Goal: Navigation & Orientation: Find specific page/section

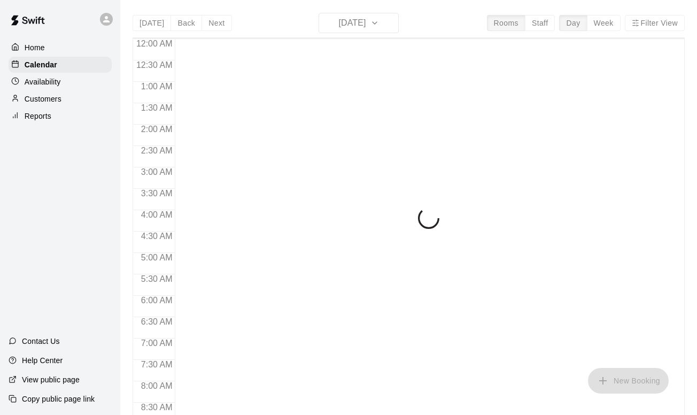
scroll to position [639, 0]
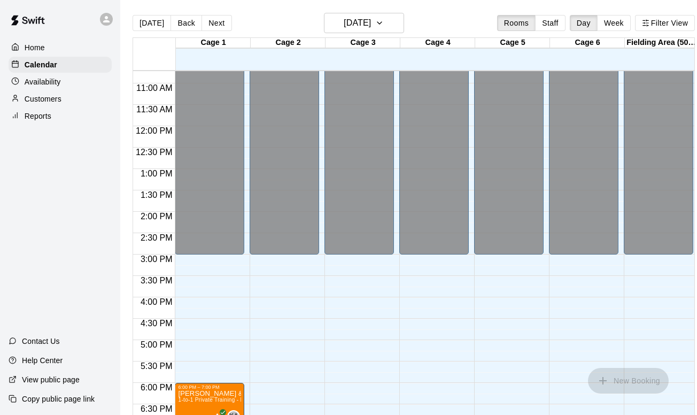
scroll to position [516, 0]
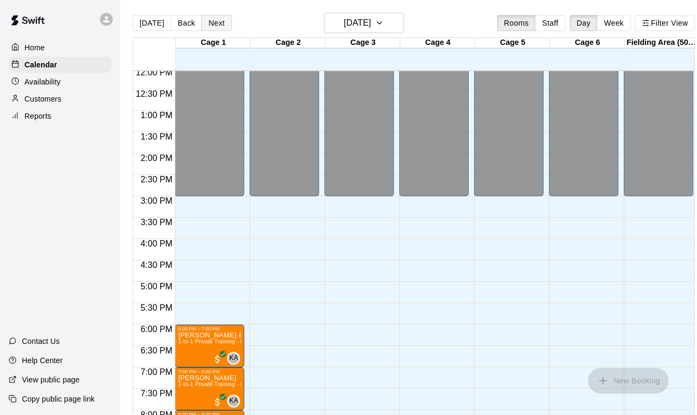
click at [215, 25] on button "Next" at bounding box center [217, 23] width 30 height 16
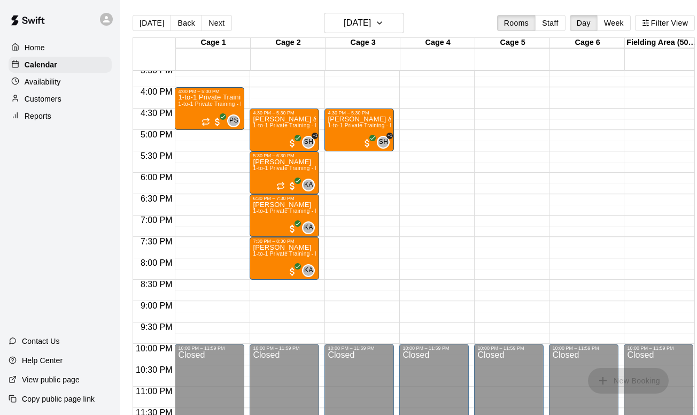
scroll to position [668, 0]
click at [221, 19] on button "Next" at bounding box center [217, 23] width 30 height 16
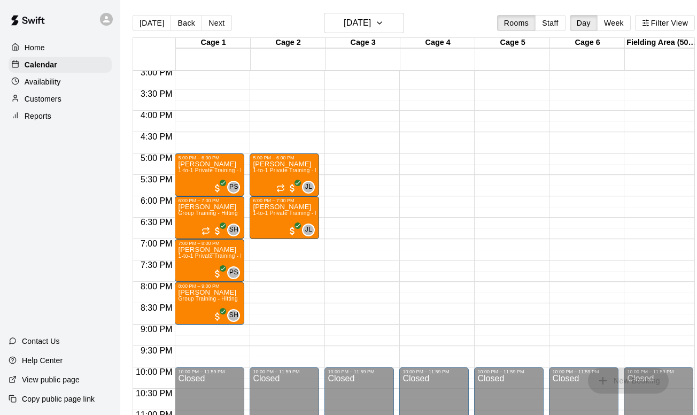
scroll to position [0, 0]
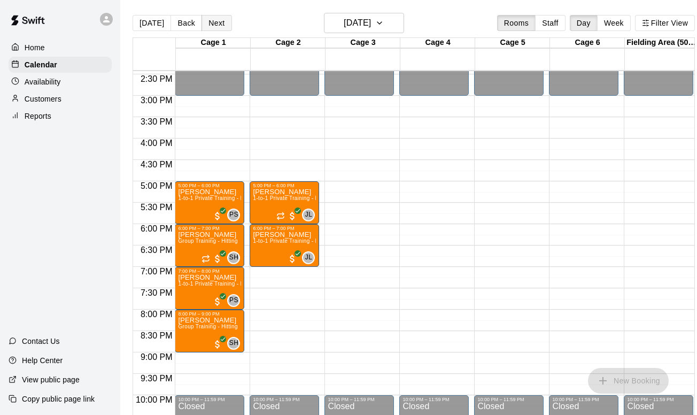
click at [218, 24] on button "Next" at bounding box center [217, 23] width 30 height 16
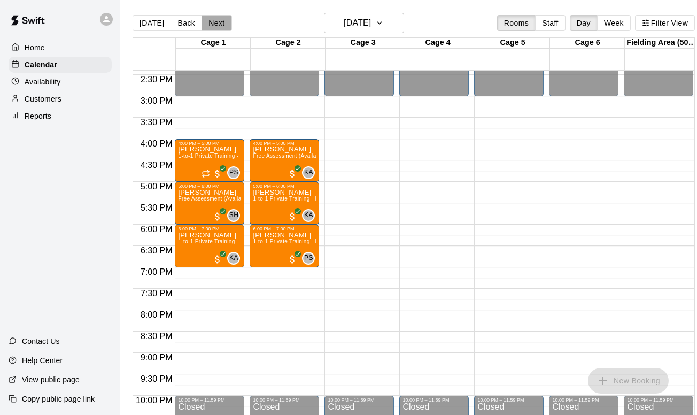
click at [210, 22] on button "Next" at bounding box center [217, 23] width 30 height 16
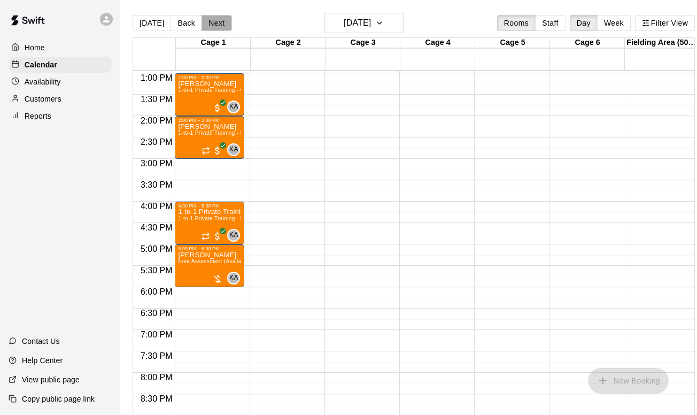
click at [218, 24] on button "Next" at bounding box center [217, 23] width 30 height 16
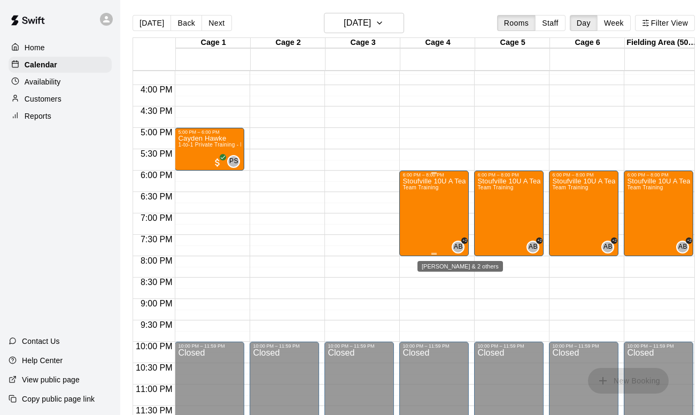
click at [453, 246] on div "AB" at bounding box center [458, 247] width 13 height 13
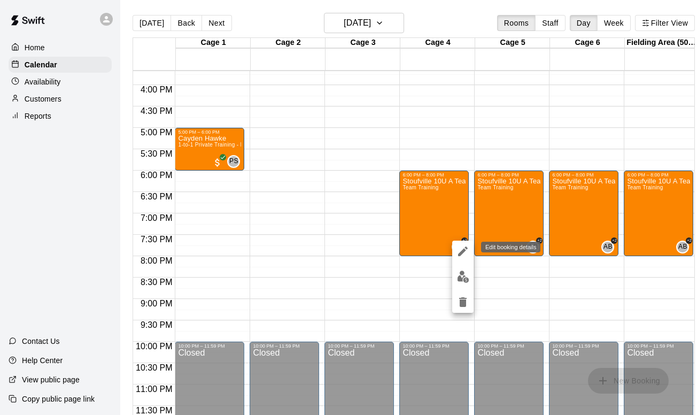
click at [466, 247] on icon "edit" at bounding box center [463, 251] width 10 height 10
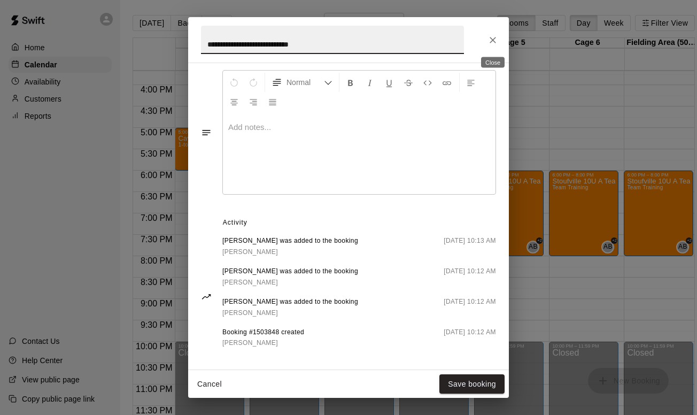
click at [494, 46] on button "Close" at bounding box center [492, 39] width 19 height 19
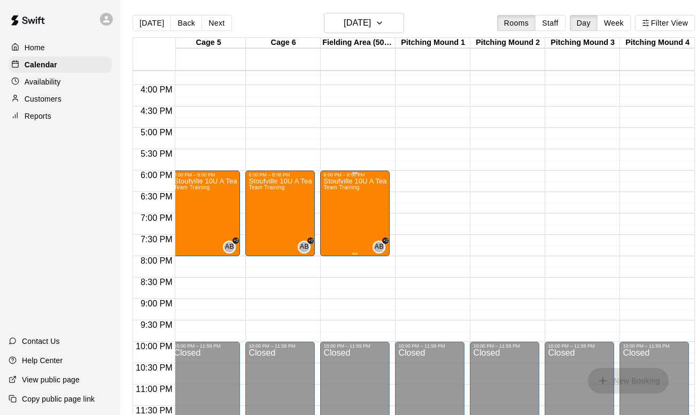
click at [381, 215] on div "Stoufville 10U A Team training Team Training" at bounding box center [354, 385] width 63 height 415
click at [331, 188] on icon "edit" at bounding box center [334, 188] width 13 height 13
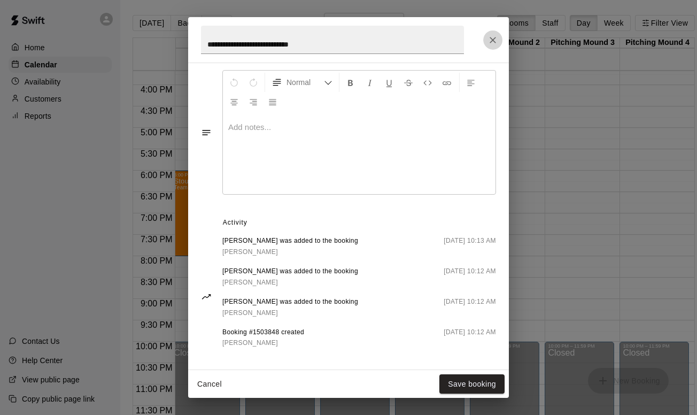
click at [491, 32] on button "Close" at bounding box center [492, 39] width 19 height 19
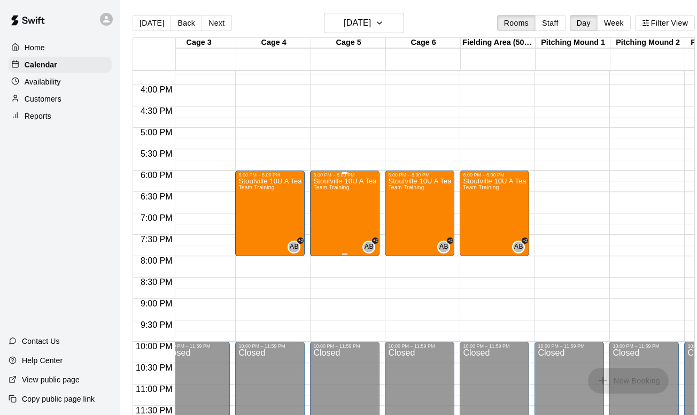
click at [357, 232] on div "Stoufville 10U A Team training Team Training" at bounding box center [344, 385] width 63 height 415
click at [319, 182] on button "edit" at bounding box center [324, 188] width 21 height 21
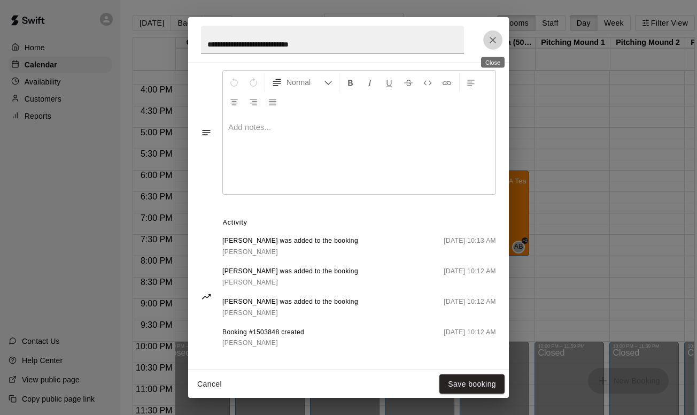
click at [490, 38] on icon "Close" at bounding box center [493, 40] width 11 height 11
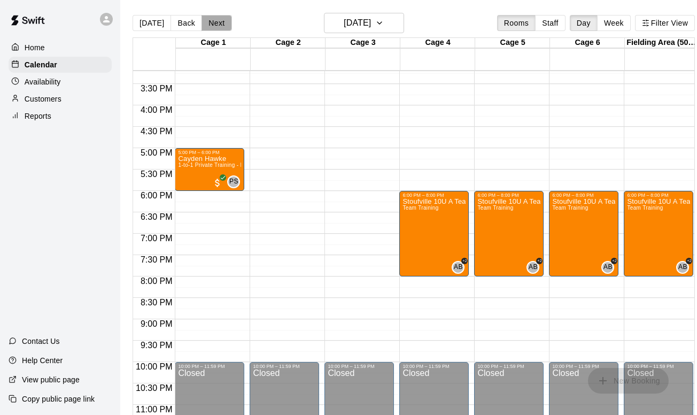
click at [221, 24] on button "Next" at bounding box center [217, 23] width 30 height 16
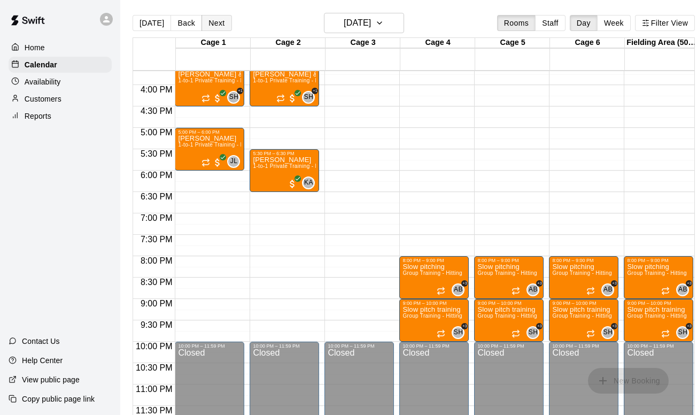
click at [217, 26] on button "Next" at bounding box center [217, 23] width 30 height 16
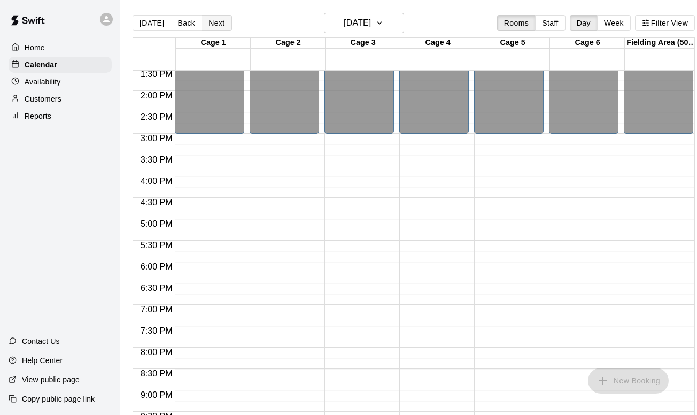
click at [215, 18] on button "Next" at bounding box center [217, 23] width 30 height 16
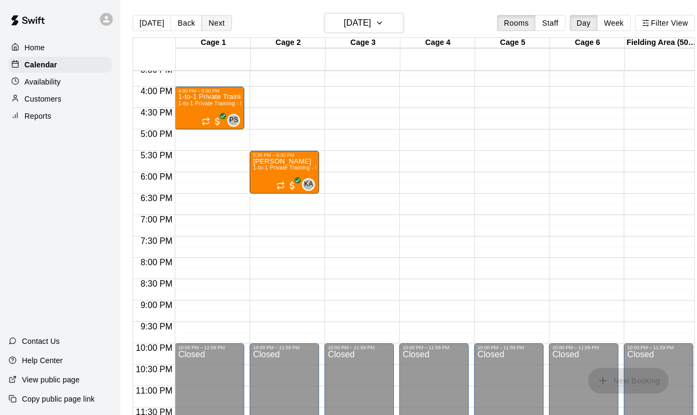
click at [217, 19] on button "Next" at bounding box center [217, 23] width 30 height 16
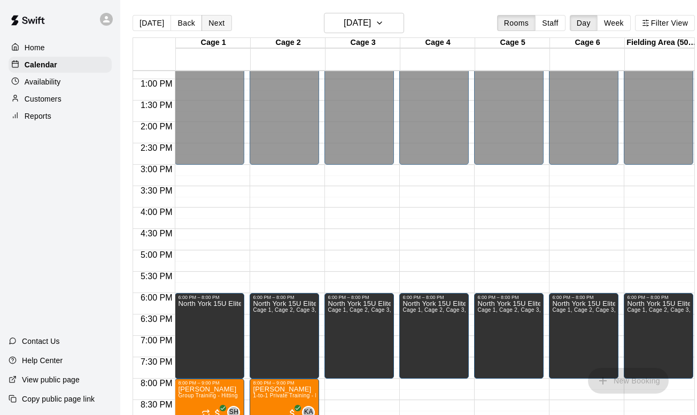
click at [215, 18] on button "Next" at bounding box center [217, 23] width 30 height 16
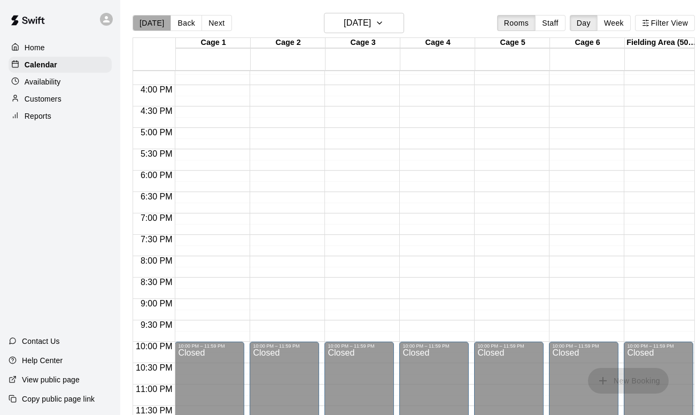
click at [153, 21] on button "[DATE]" at bounding box center [152, 23] width 38 height 16
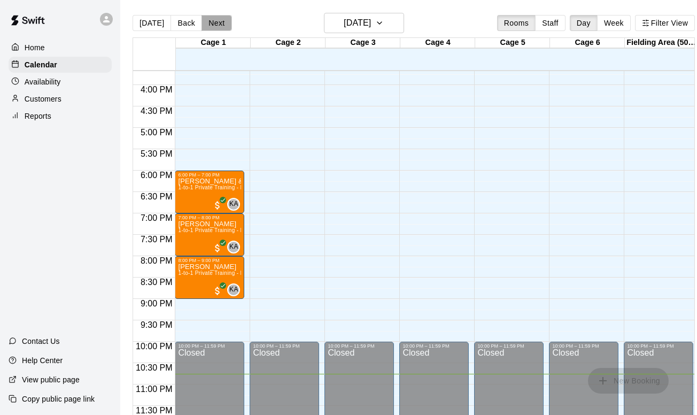
click at [226, 22] on button "Next" at bounding box center [217, 23] width 30 height 16
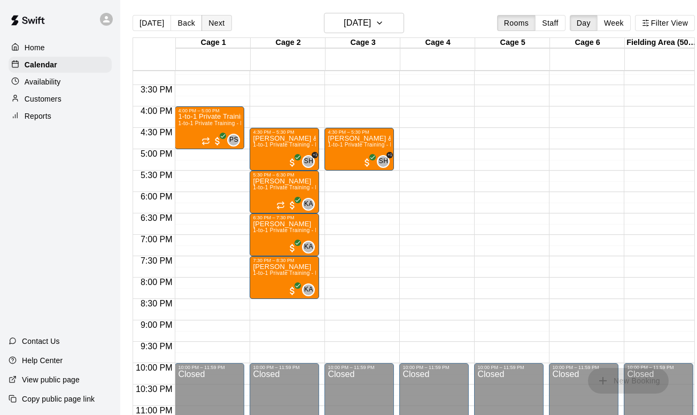
click at [215, 19] on button "Next" at bounding box center [217, 23] width 30 height 16
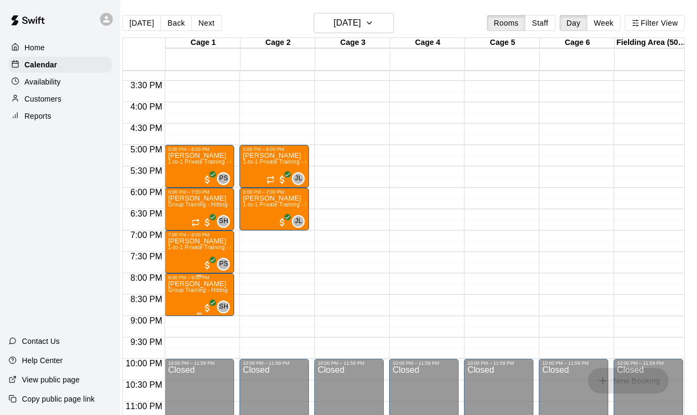
scroll to position [653, 0]
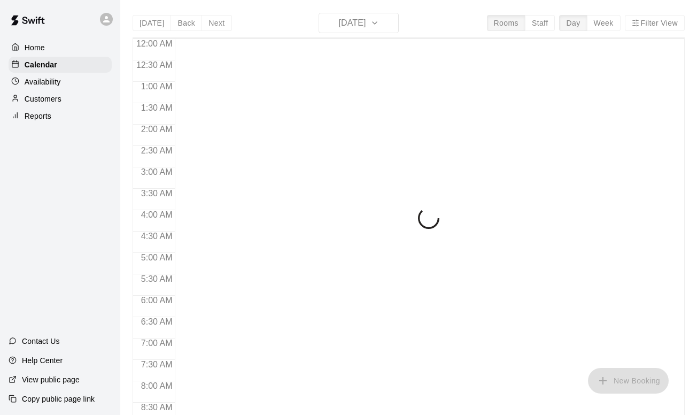
scroll to position [639, 0]
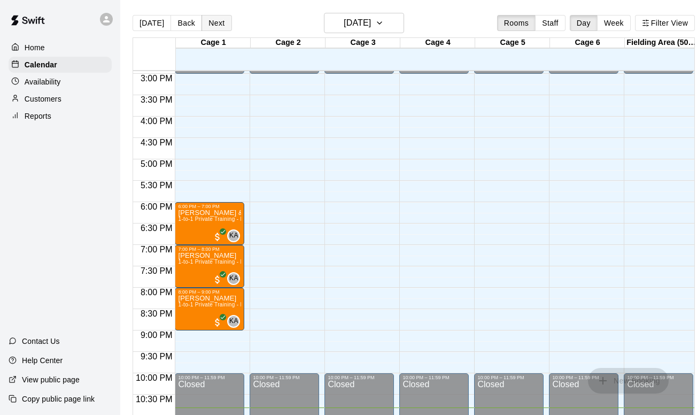
click at [221, 24] on button "Next" at bounding box center [217, 23] width 30 height 16
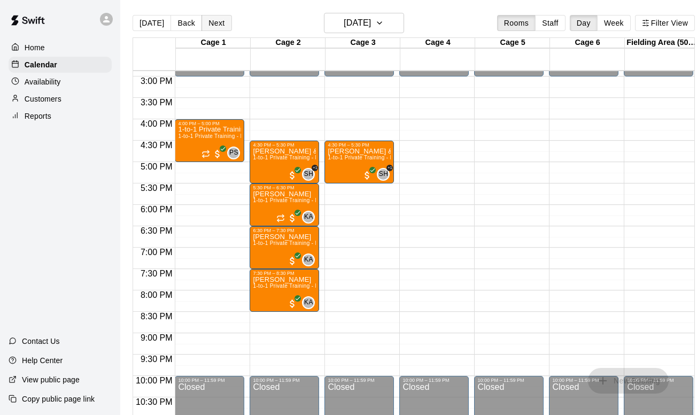
scroll to position [636, 0]
click at [215, 19] on button "Next" at bounding box center [217, 23] width 30 height 16
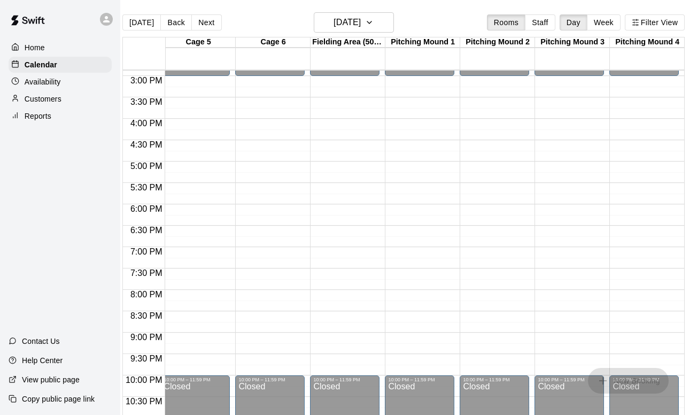
scroll to position [634, 256]
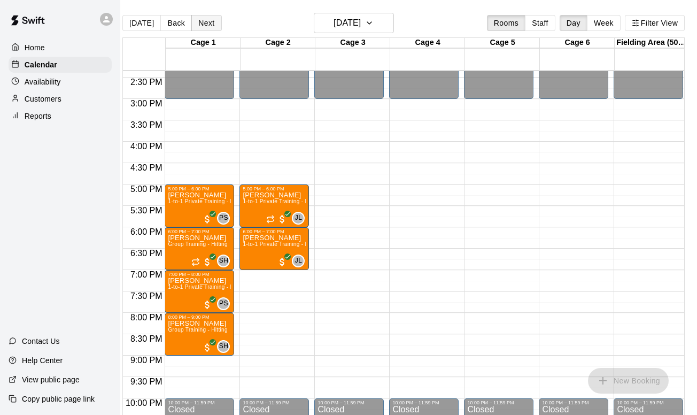
click at [204, 20] on button "Next" at bounding box center [206, 23] width 30 height 16
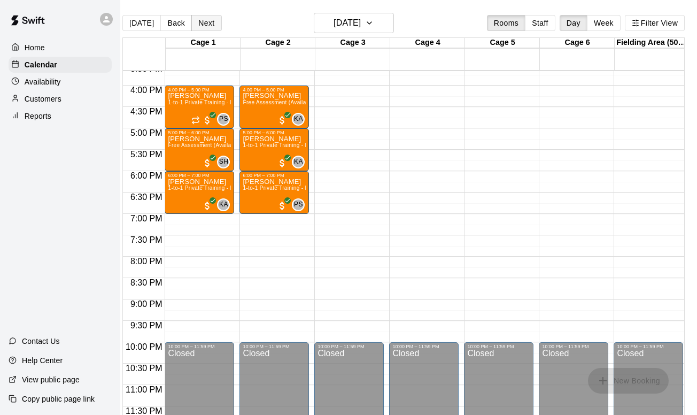
click at [205, 25] on button "Next" at bounding box center [206, 23] width 30 height 16
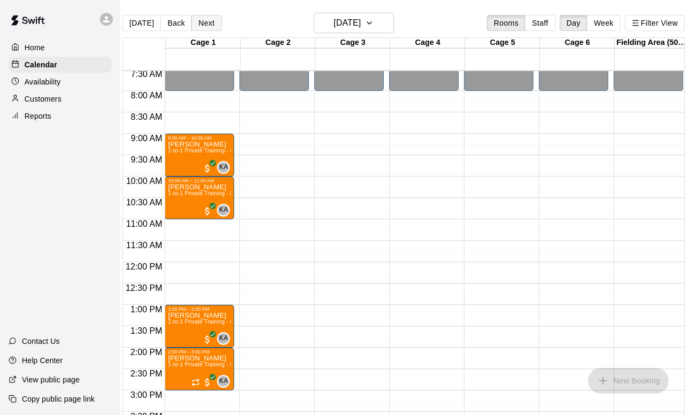
click at [206, 25] on button "Next" at bounding box center [206, 23] width 30 height 16
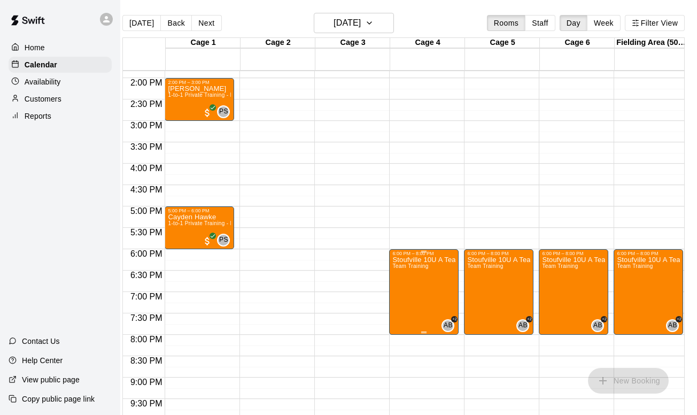
click at [407, 266] on icon "edit" at bounding box center [403, 267] width 13 height 13
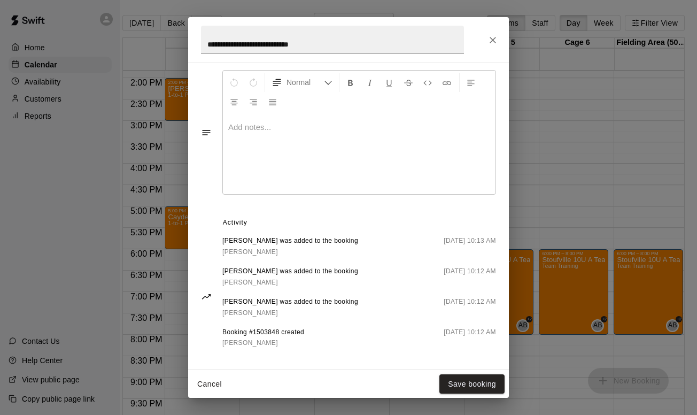
click at [552, 160] on div "**********" at bounding box center [348, 207] width 697 height 415
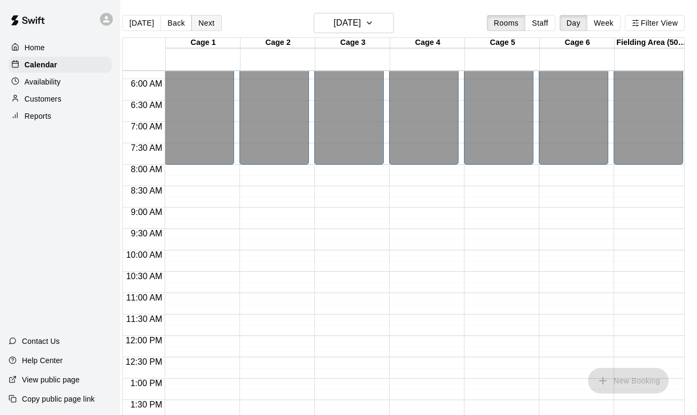
click at [205, 22] on button "Next" at bounding box center [206, 23] width 30 height 16
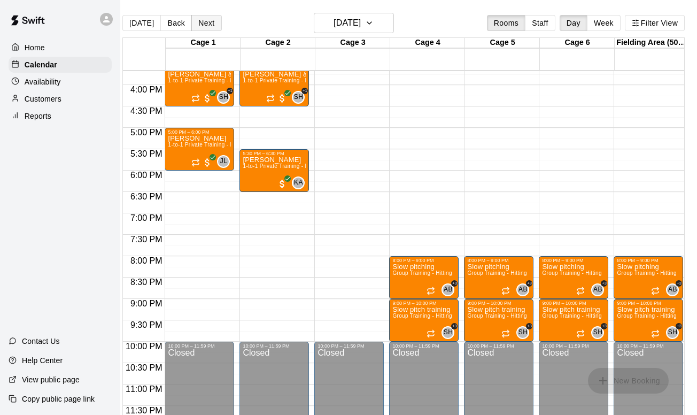
click at [204, 17] on button "Next" at bounding box center [206, 23] width 30 height 16
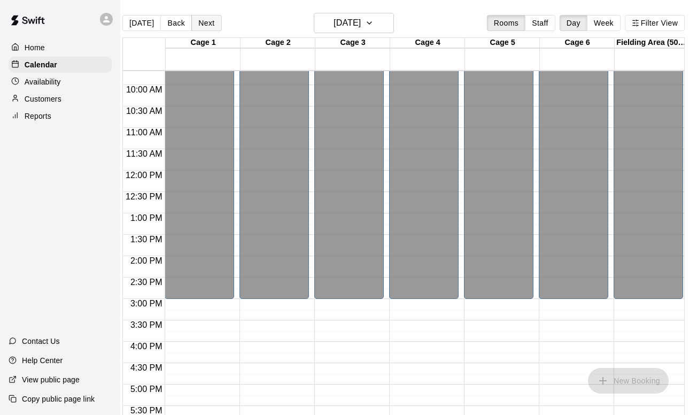
click at [210, 21] on button "Next" at bounding box center [206, 23] width 30 height 16
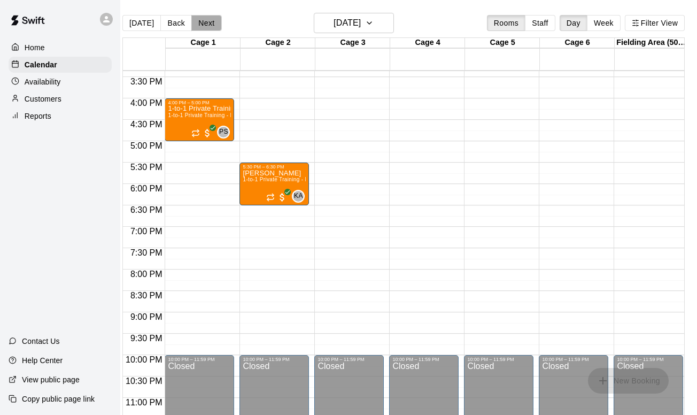
click at [202, 17] on button "Next" at bounding box center [206, 23] width 30 height 16
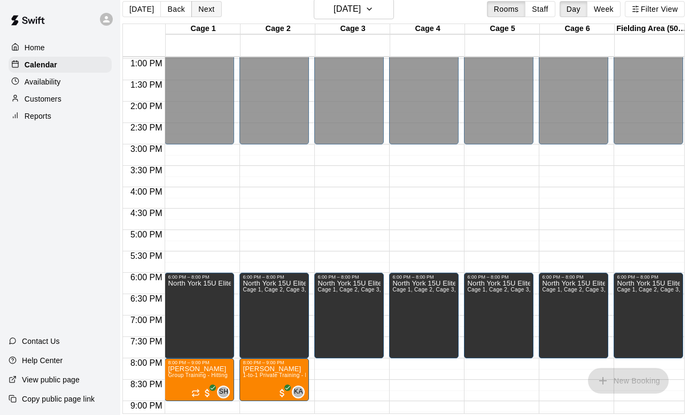
click at [213, 13] on button "Next" at bounding box center [206, 9] width 30 height 16
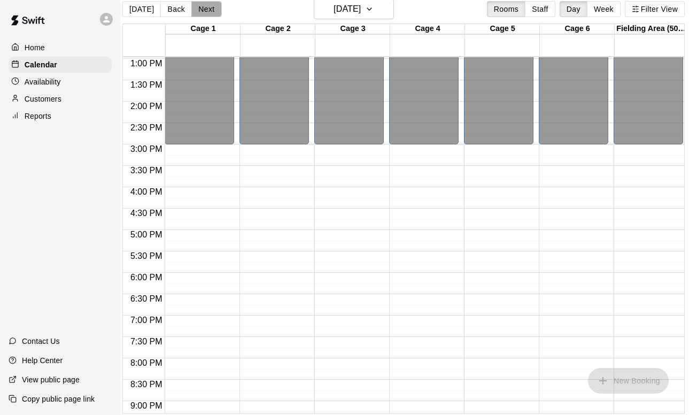
click at [213, 13] on button "Next" at bounding box center [206, 9] width 30 height 16
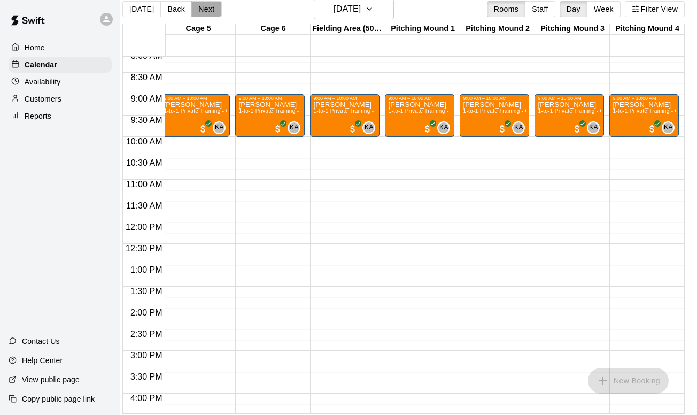
click at [205, 3] on button "Next" at bounding box center [206, 9] width 30 height 16
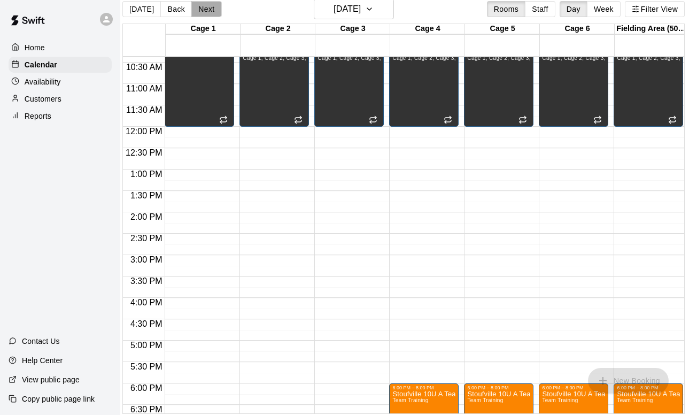
click at [207, 9] on button "Next" at bounding box center [206, 9] width 30 height 16
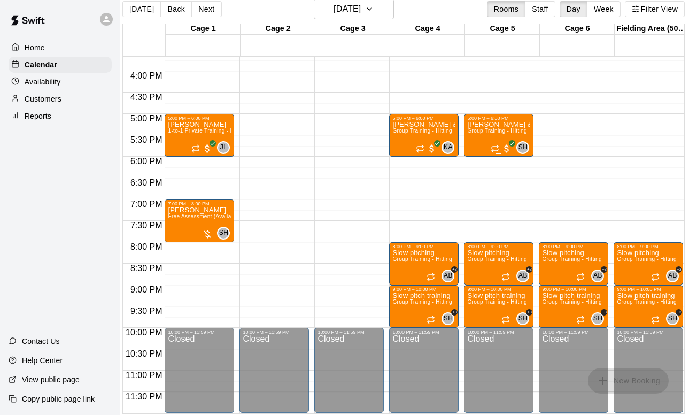
click at [517, 125] on p "Zayne Shah & 2 others" at bounding box center [498, 125] width 63 height 0
click at [482, 135] on icon "edit" at bounding box center [478, 135] width 13 height 13
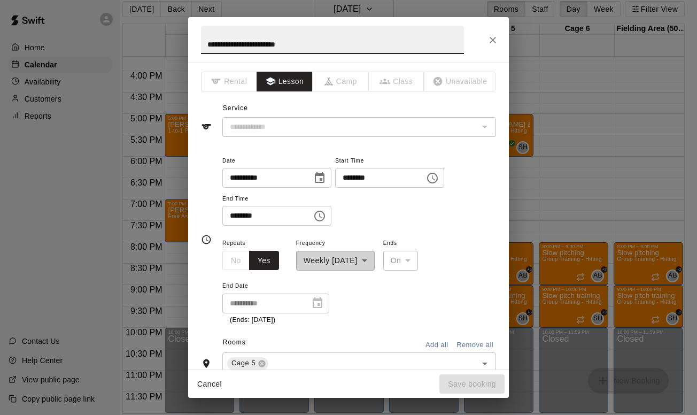
type input "**********"
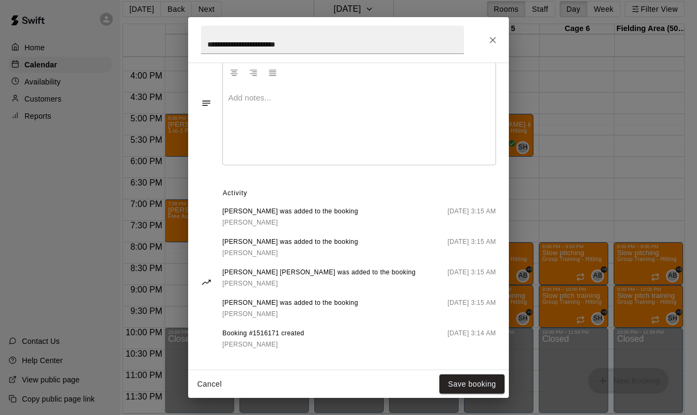
click at [569, 199] on div "**********" at bounding box center [348, 207] width 697 height 415
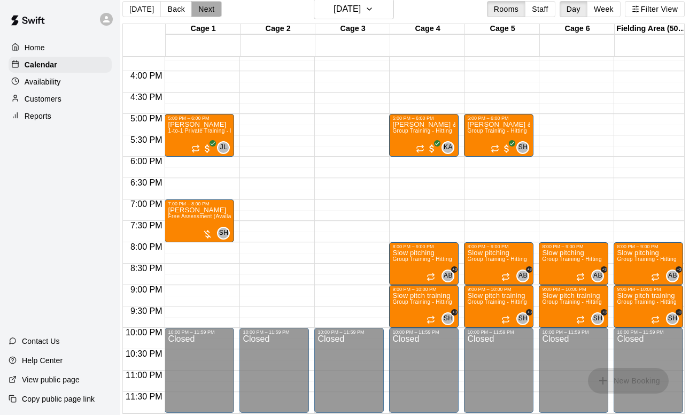
click at [207, 6] on button "Next" at bounding box center [206, 9] width 30 height 16
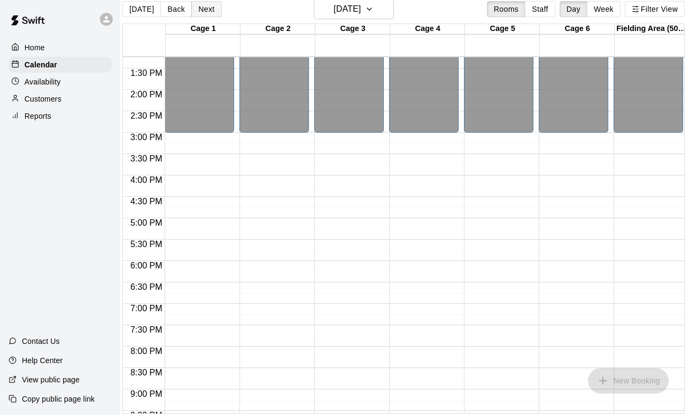
click at [205, 8] on button "Next" at bounding box center [206, 9] width 30 height 16
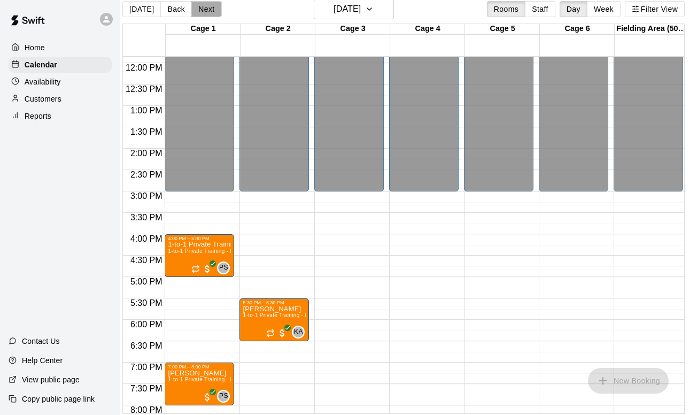
click at [202, 9] on button "Next" at bounding box center [206, 9] width 30 height 16
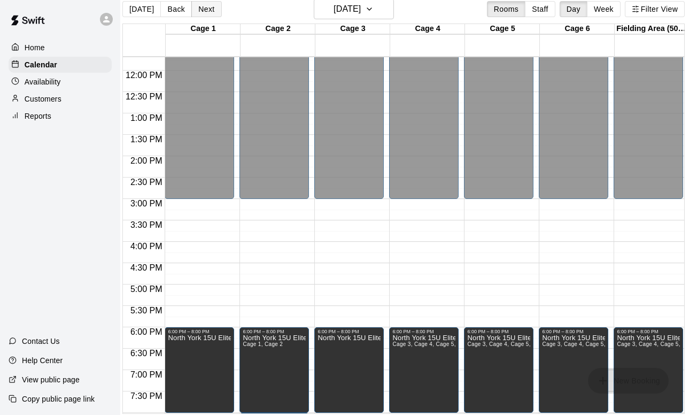
click at [203, 5] on button "Next" at bounding box center [206, 9] width 30 height 16
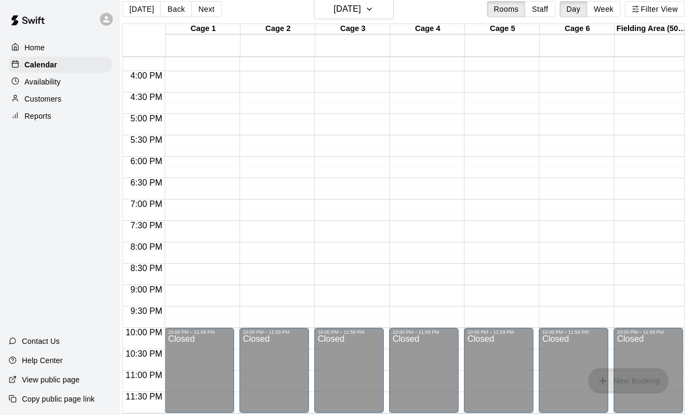
click at [74, 76] on div "Availability" at bounding box center [60, 82] width 103 height 16
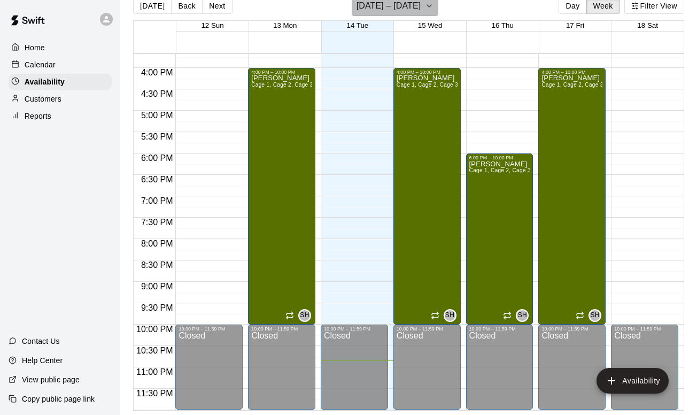
click at [413, 10] on h6 "October 12 – 18" at bounding box center [389, 5] width 65 height 15
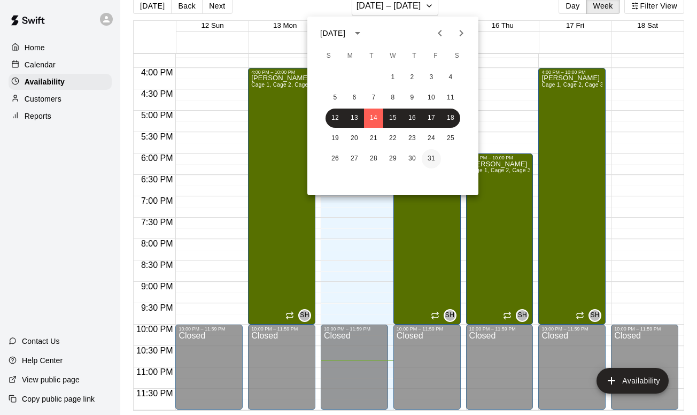
click at [430, 159] on button "31" at bounding box center [431, 158] width 19 height 19
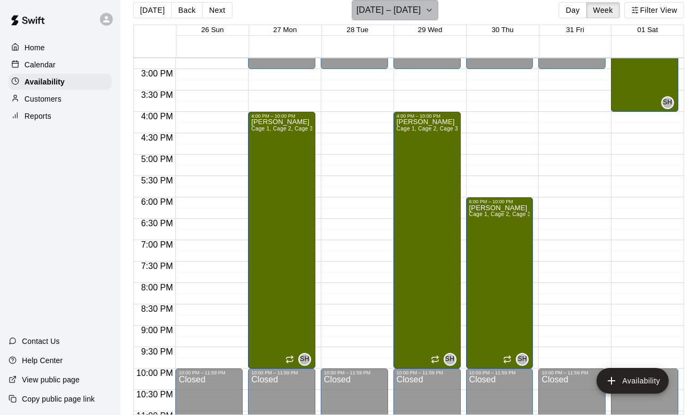
click at [372, 10] on h6 "October 26 – November 01" at bounding box center [389, 10] width 65 height 15
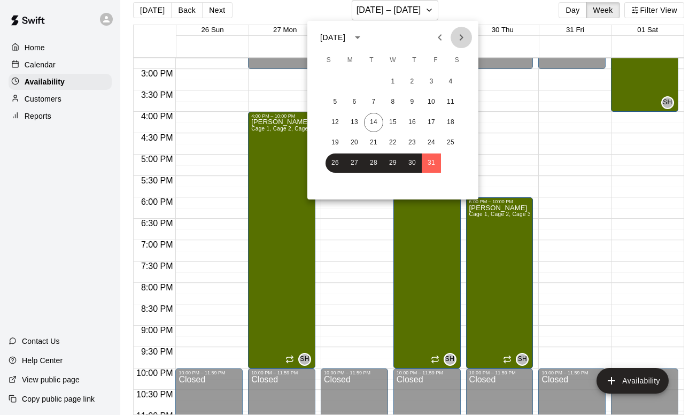
click at [465, 36] on icon "Next month" at bounding box center [461, 37] width 13 height 13
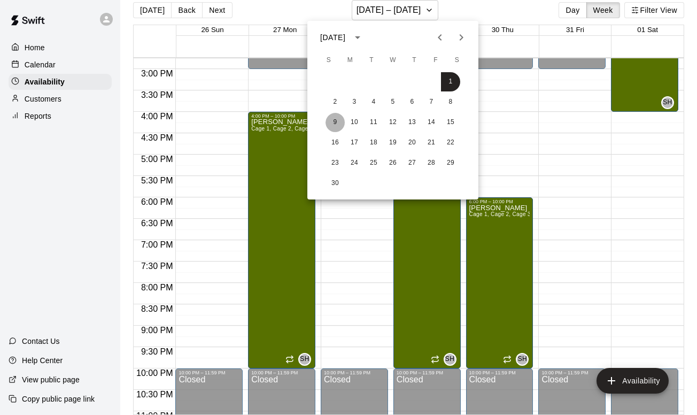
click at [334, 123] on button "9" at bounding box center [335, 122] width 19 height 19
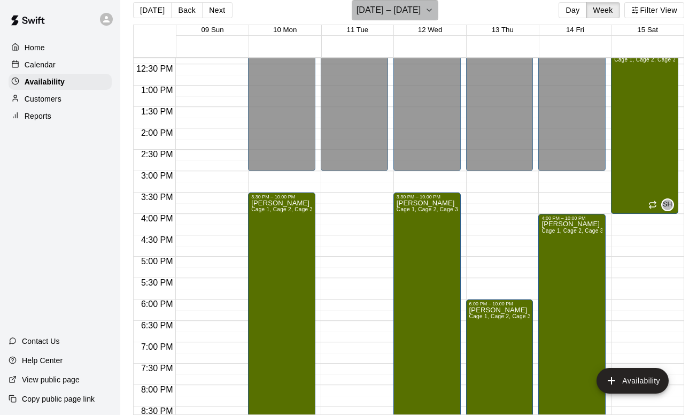
click at [397, 12] on h6 "November 09 – 15" at bounding box center [389, 10] width 65 height 15
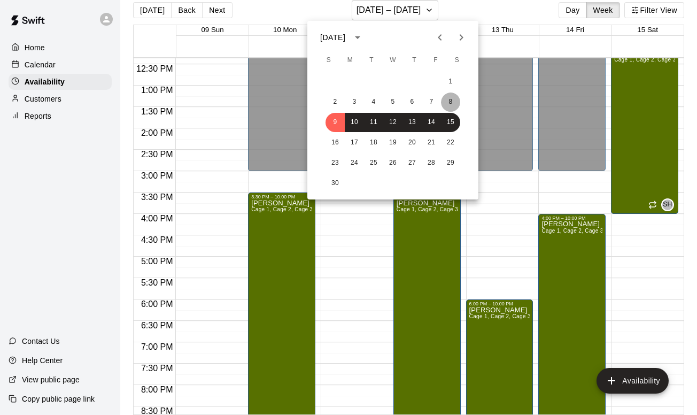
click at [451, 101] on button "8" at bounding box center [450, 101] width 19 height 19
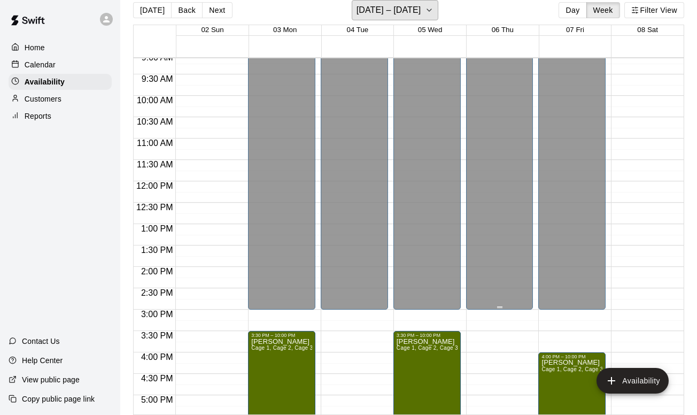
scroll to position [386, 0]
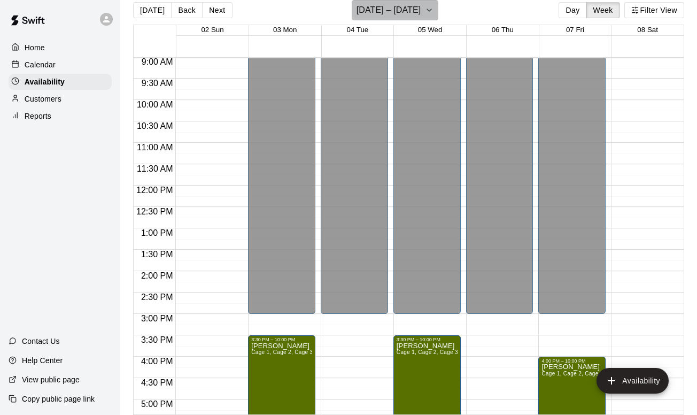
click at [398, 18] on button "November 02 – 08" at bounding box center [395, 10] width 87 height 20
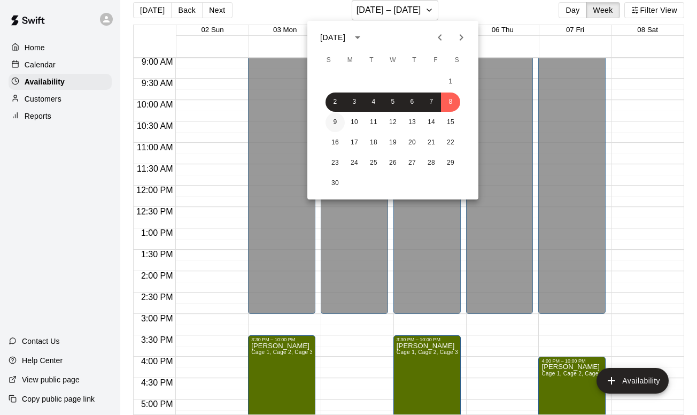
click at [335, 117] on button "9" at bounding box center [335, 122] width 19 height 19
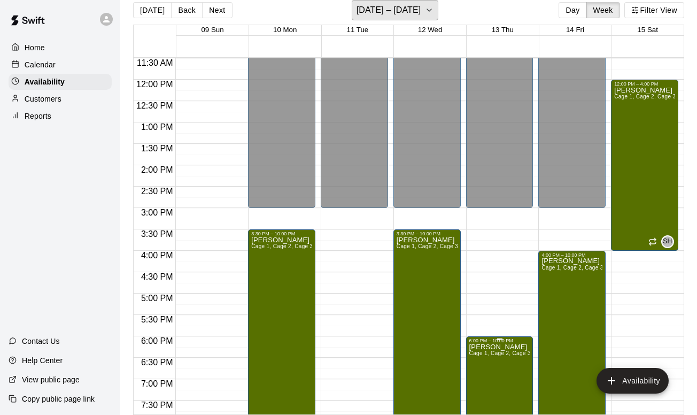
scroll to position [443, 0]
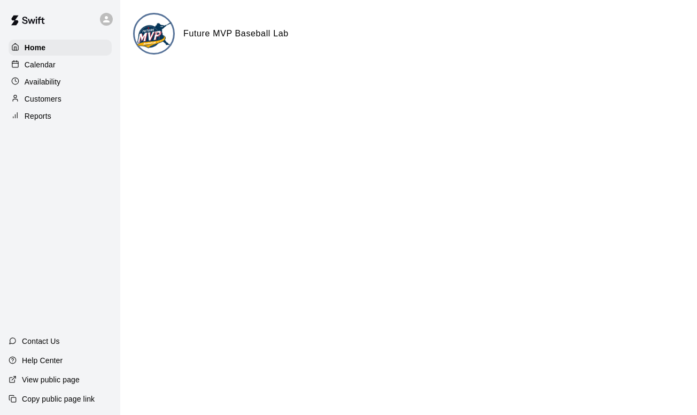
click at [90, 66] on div "Calendar" at bounding box center [60, 65] width 103 height 16
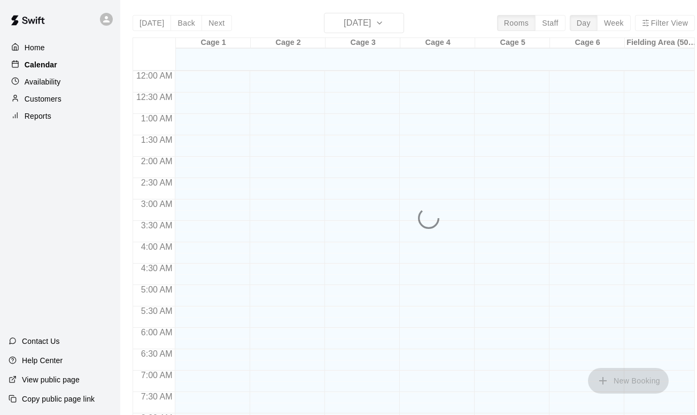
scroll to position [639, 0]
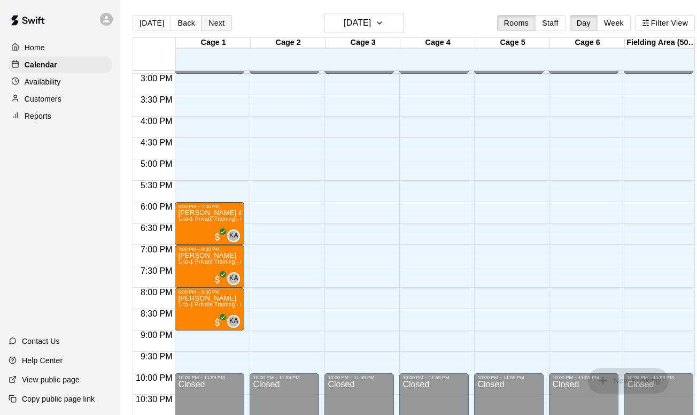
click at [219, 22] on button "Next" at bounding box center [217, 23] width 30 height 16
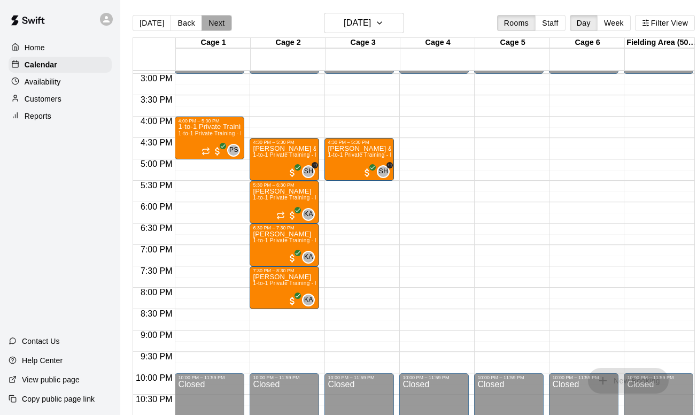
click at [221, 20] on button "Next" at bounding box center [217, 23] width 30 height 16
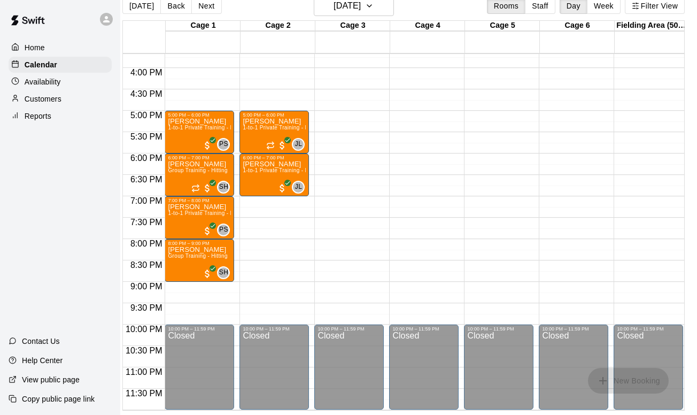
scroll to position [671, 0]
click at [209, 5] on button "Next" at bounding box center [206, 6] width 30 height 16
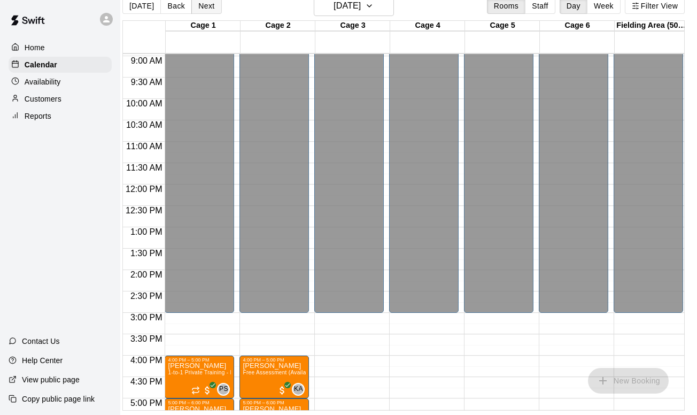
drag, startPoint x: 599, startPoint y: 179, endPoint x: 212, endPoint y: 6, distance: 423.9
click at [212, 6] on button "Next" at bounding box center [206, 6] width 30 height 16
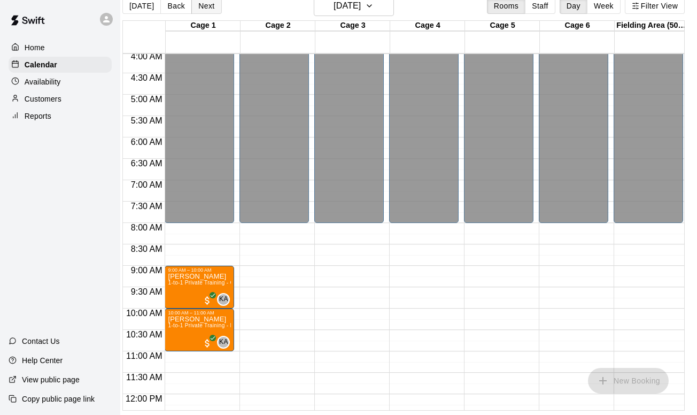
click at [210, 2] on button "Next" at bounding box center [206, 6] width 30 height 16
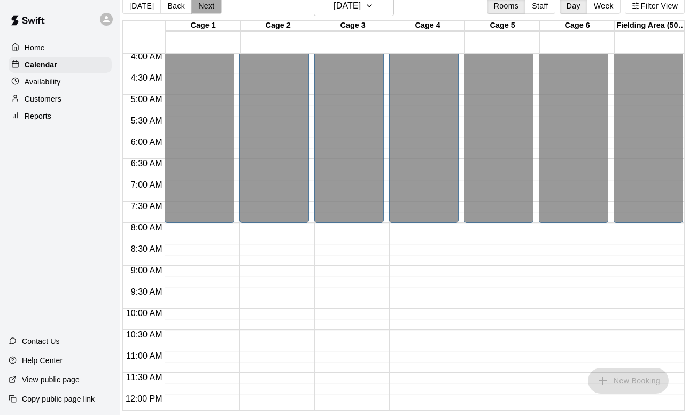
click at [212, 11] on button "Next" at bounding box center [206, 6] width 30 height 16
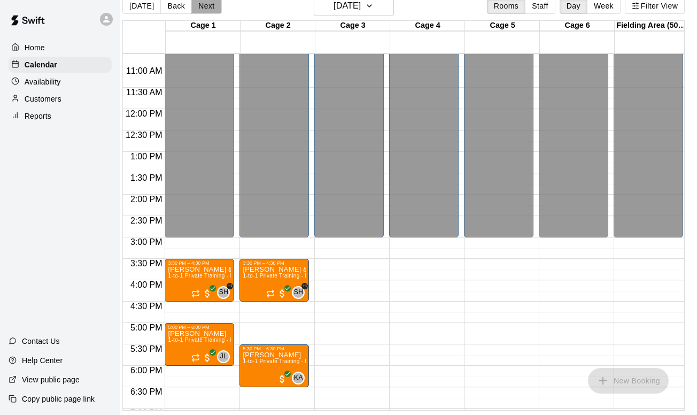
click at [209, 6] on button "Next" at bounding box center [206, 6] width 30 height 16
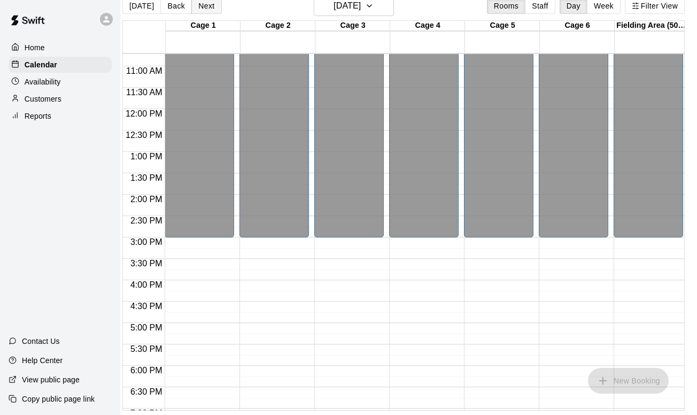
click at [209, 6] on button "Next" at bounding box center [206, 6] width 30 height 16
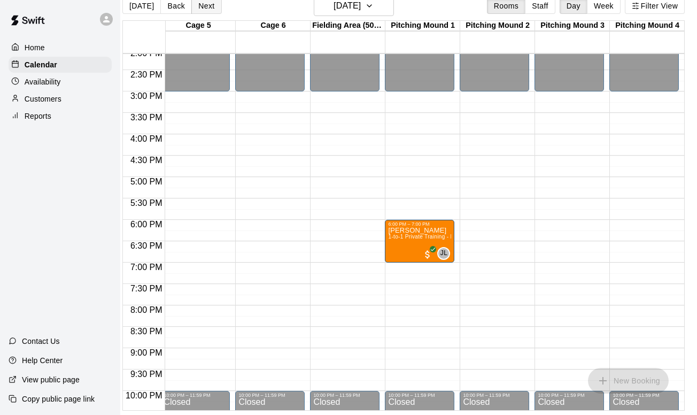
click at [213, 9] on button "Next" at bounding box center [206, 6] width 30 height 16
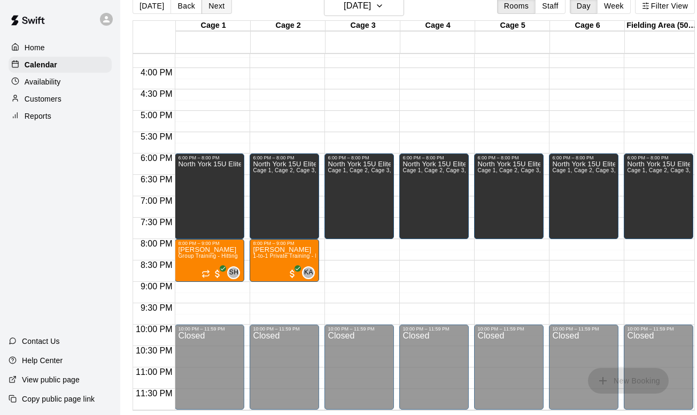
click at [212, 10] on button "Next" at bounding box center [217, 6] width 30 height 16
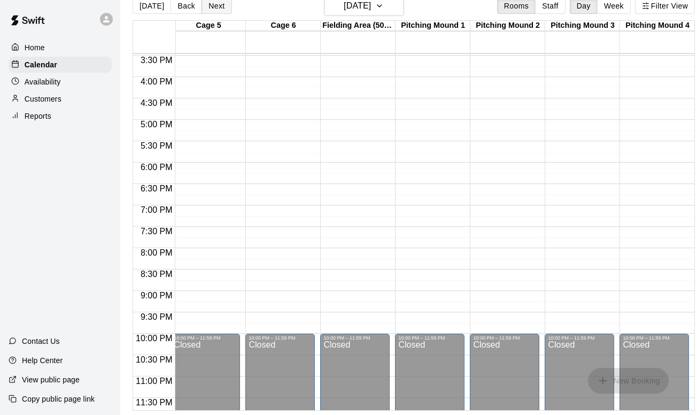
click at [219, 5] on button "Next" at bounding box center [217, 6] width 30 height 16
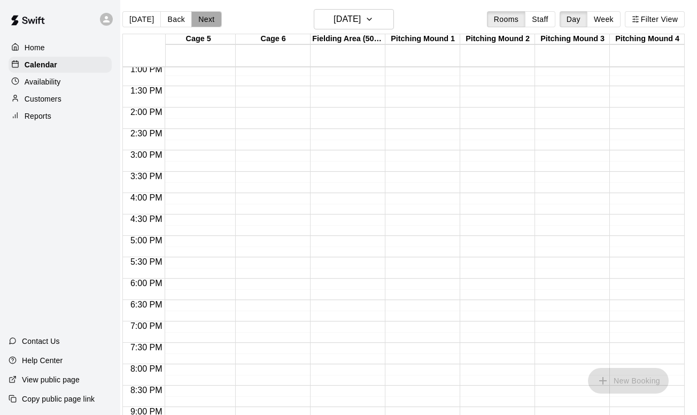
click at [210, 16] on button "Next" at bounding box center [206, 19] width 30 height 16
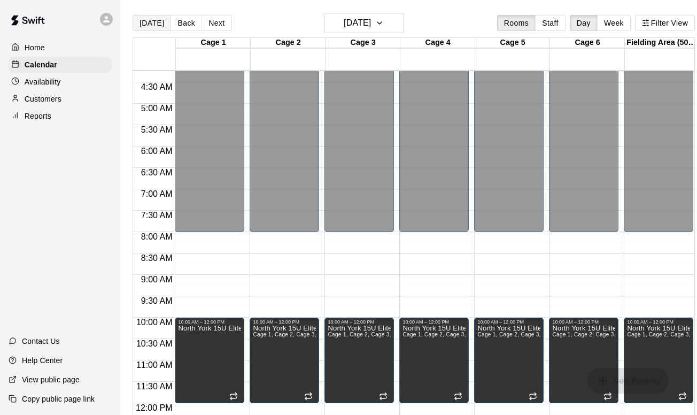
click at [153, 28] on button "[DATE]" at bounding box center [152, 23] width 38 height 16
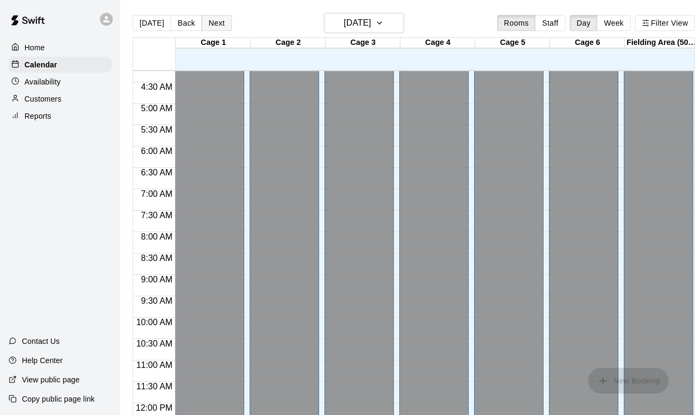
click at [213, 23] on button "Next" at bounding box center [217, 23] width 30 height 16
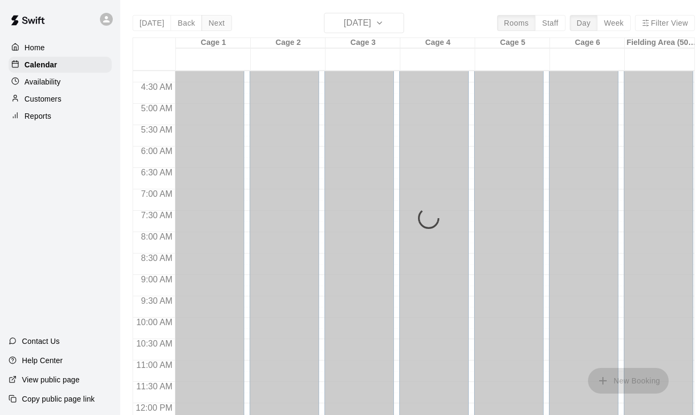
click at [213, 23] on div "[DATE] Back [DATE][DATE] Rooms Staff Day Week Filter View Cage 1 15 Wed Cage 2 …" at bounding box center [414, 220] width 562 height 415
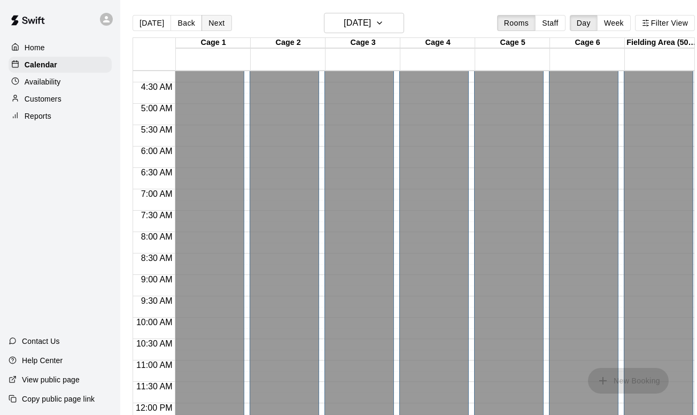
click at [213, 23] on button "Next" at bounding box center [217, 23] width 30 height 16
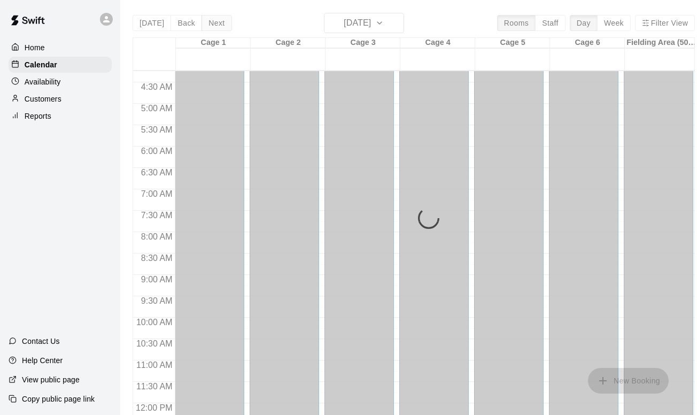
click at [213, 23] on div "[DATE] Back [DATE][DATE] Rooms Staff Day Week Filter View Cage 1 16 Thu Cage 2 …" at bounding box center [414, 220] width 562 height 415
click at [213, 23] on button "Next" at bounding box center [217, 23] width 30 height 16
click at [213, 23] on div "[DATE] Back [DATE][DATE] Rooms Staff Day Week Filter View Cage 1 17 Fri Cage 2 …" at bounding box center [414, 220] width 562 height 415
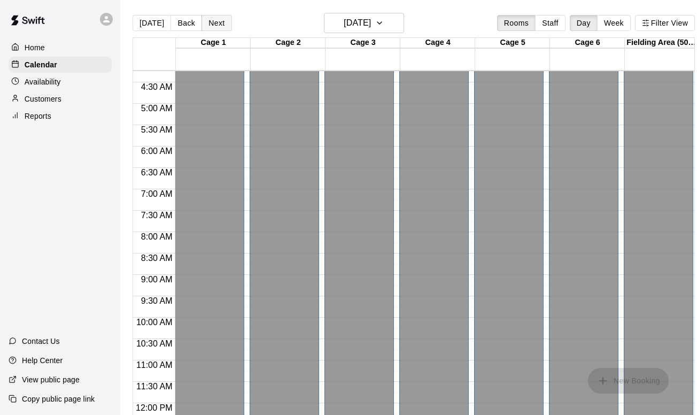
click at [213, 23] on button "Next" at bounding box center [217, 23] width 30 height 16
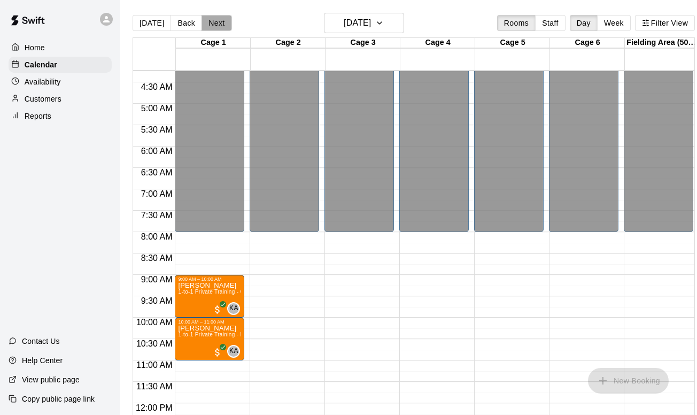
click at [213, 23] on button "Next" at bounding box center [217, 23] width 30 height 16
